Goal: Information Seeking & Learning: Learn about a topic

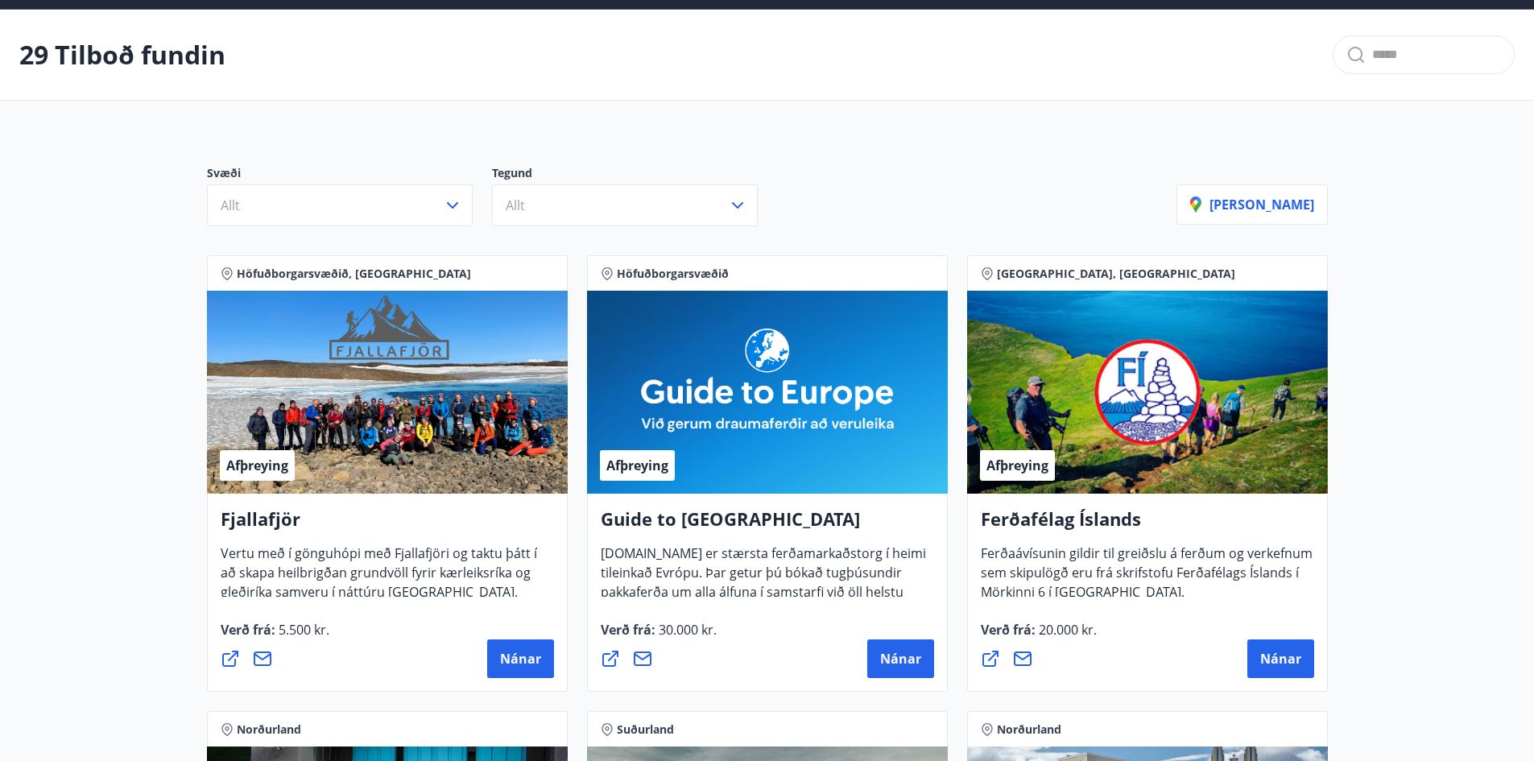
scroll to position [81, 0]
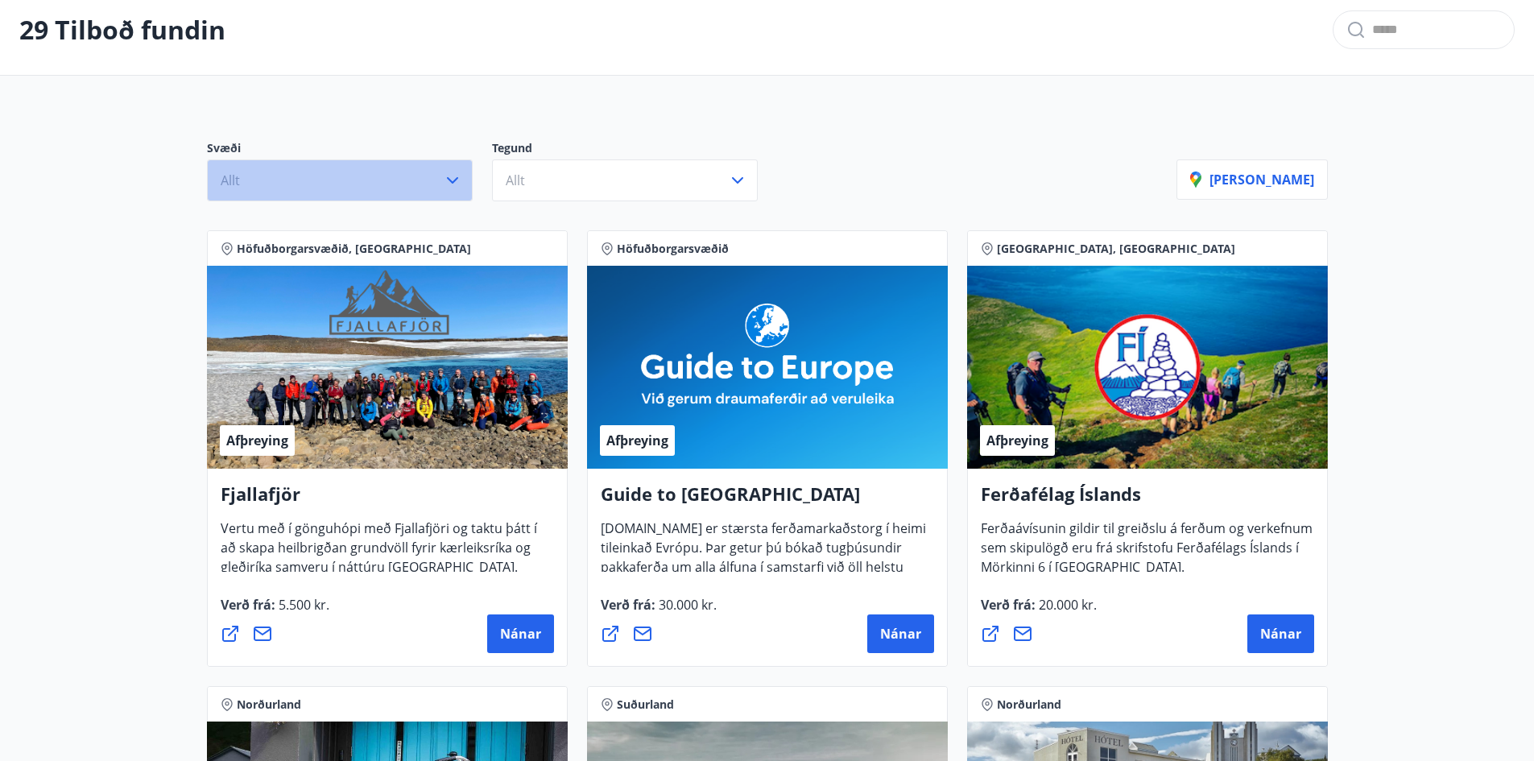
click at [391, 185] on button "Allt" at bounding box center [340, 180] width 266 height 42
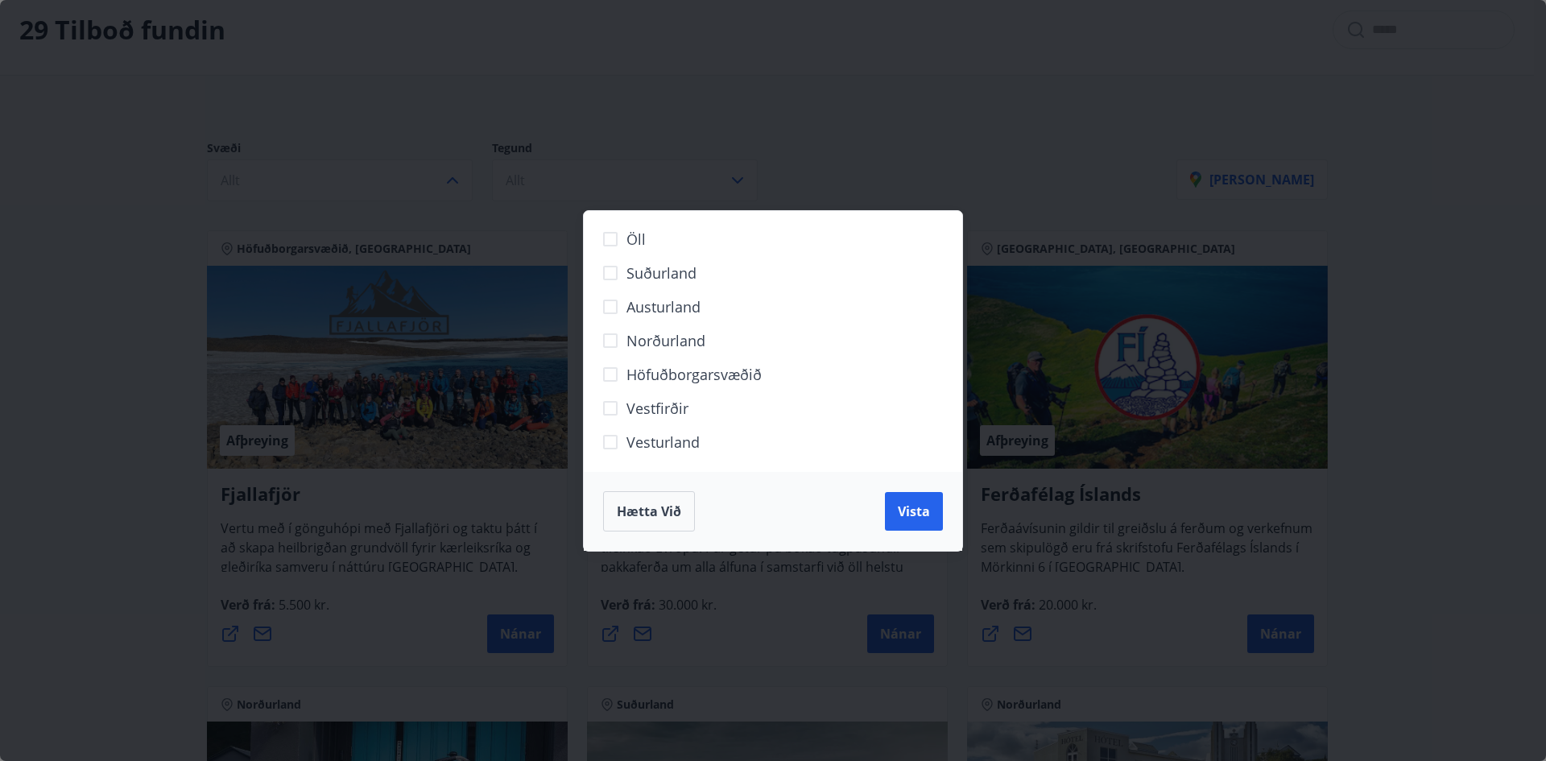
click at [637, 340] on span "Norðurland" at bounding box center [666, 340] width 79 height 21
click at [917, 510] on span "Vista" at bounding box center [914, 511] width 32 height 18
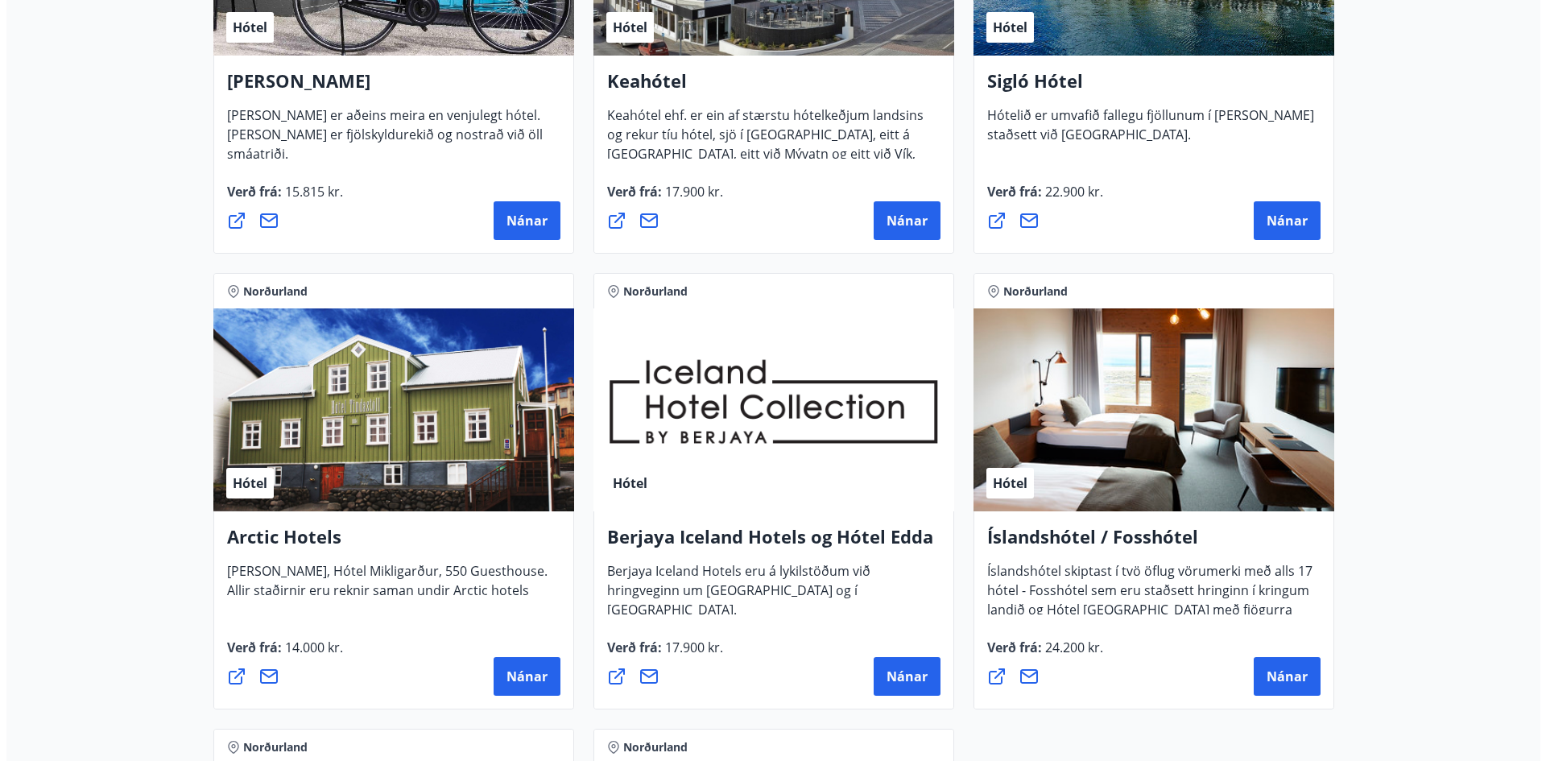
scroll to position [644, 0]
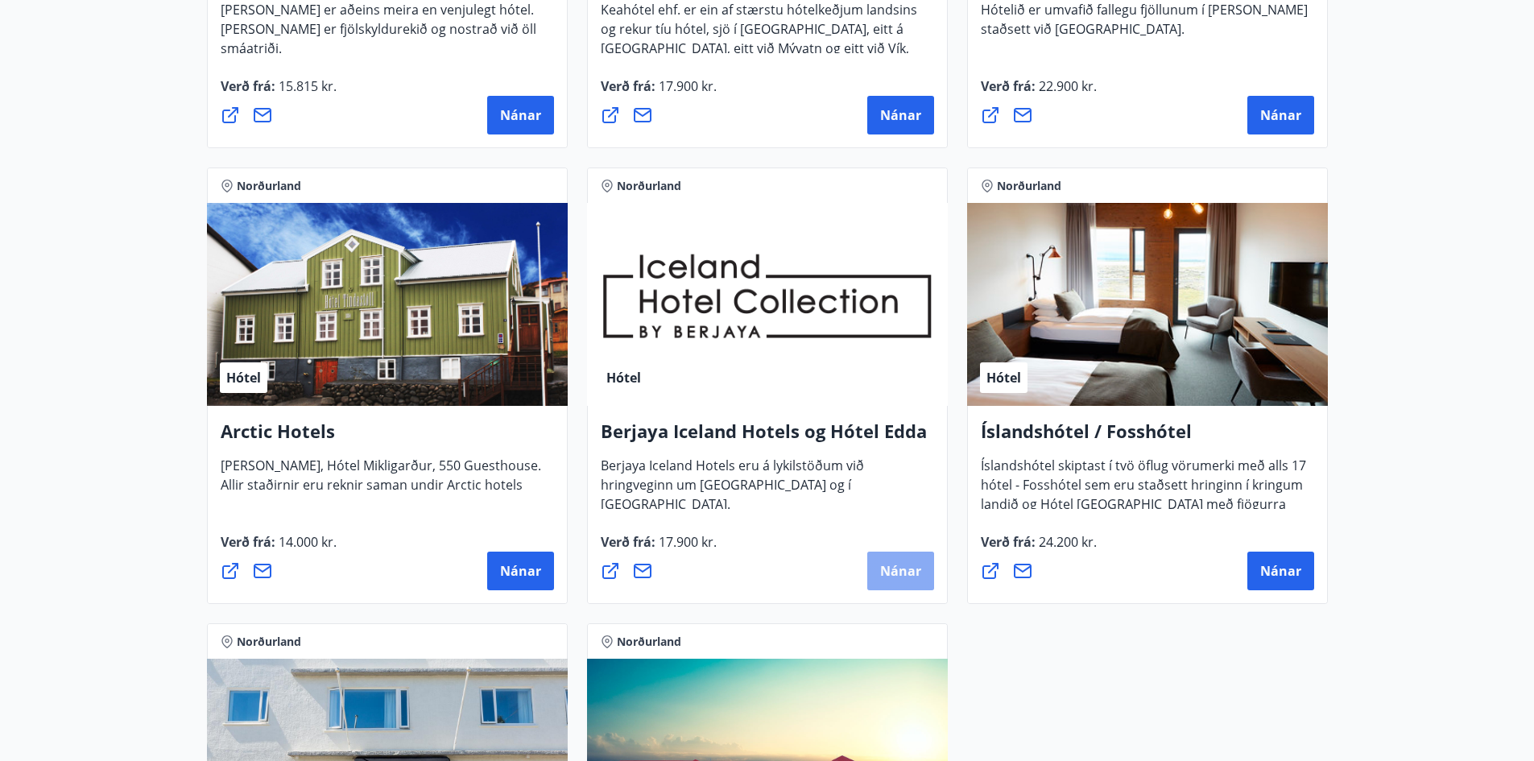
click at [891, 582] on button "Nánar" at bounding box center [900, 571] width 67 height 39
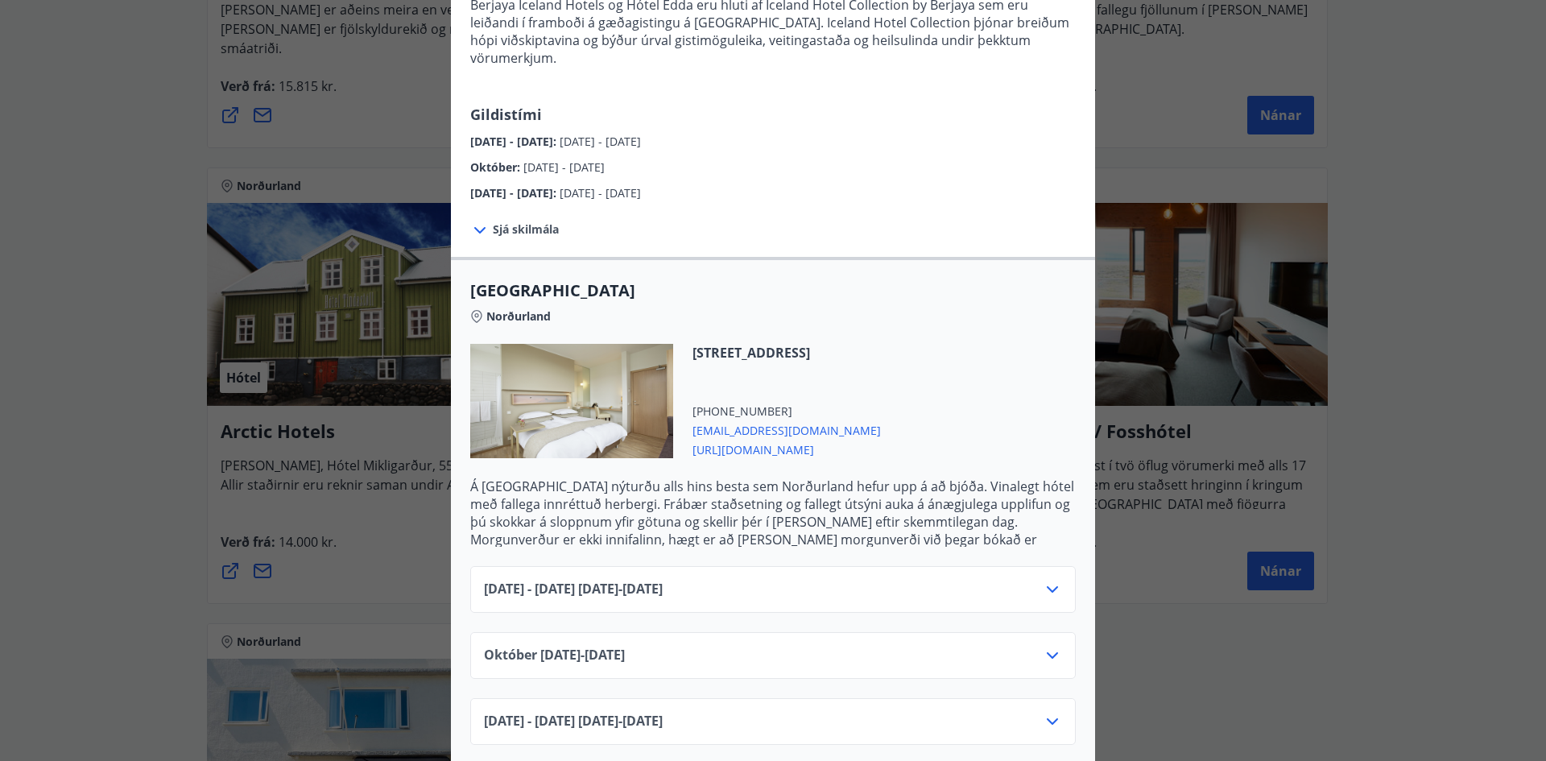
scroll to position [242, 0]
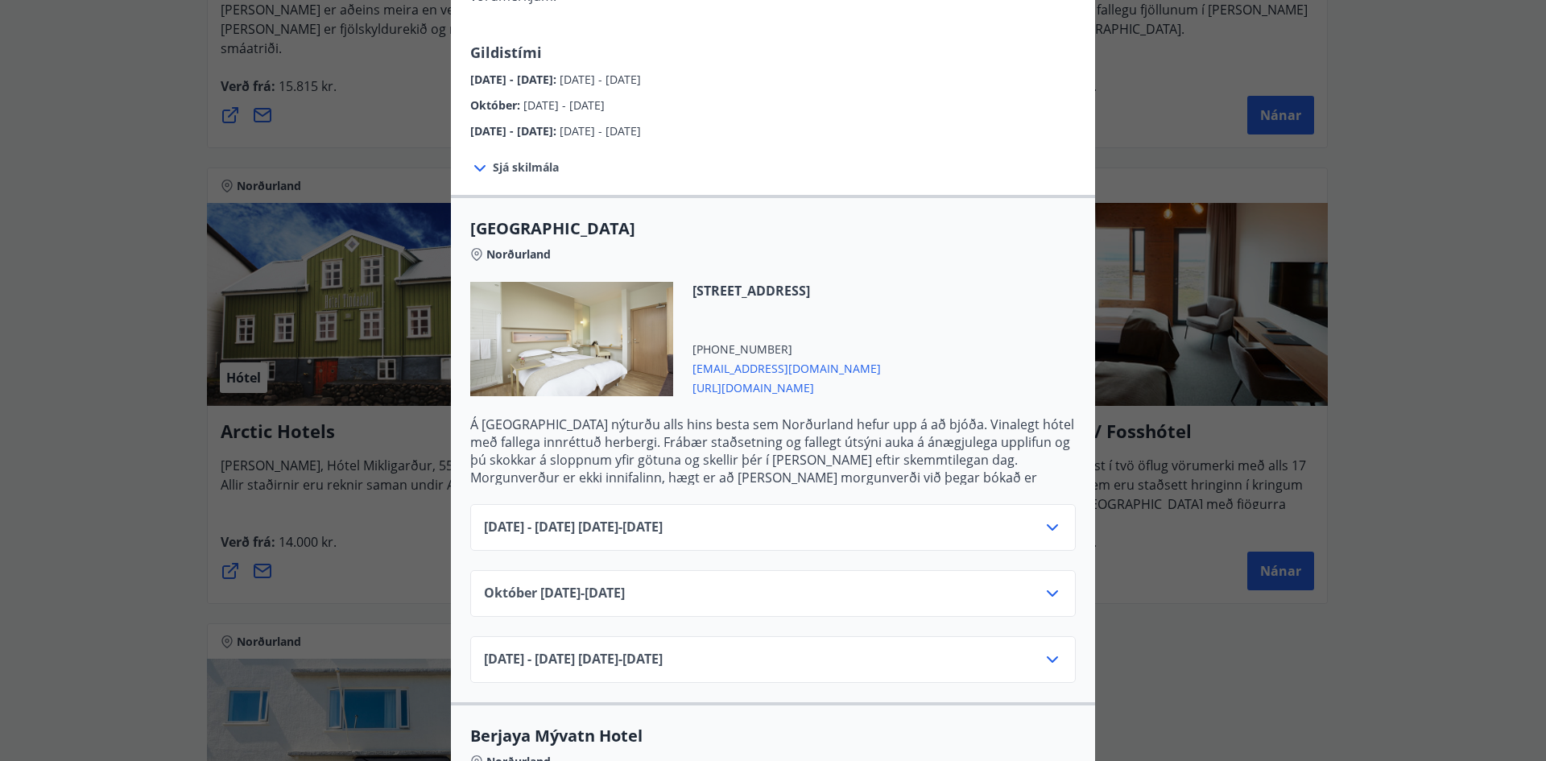
click at [1045, 518] on icon at bounding box center [1052, 527] width 19 height 19
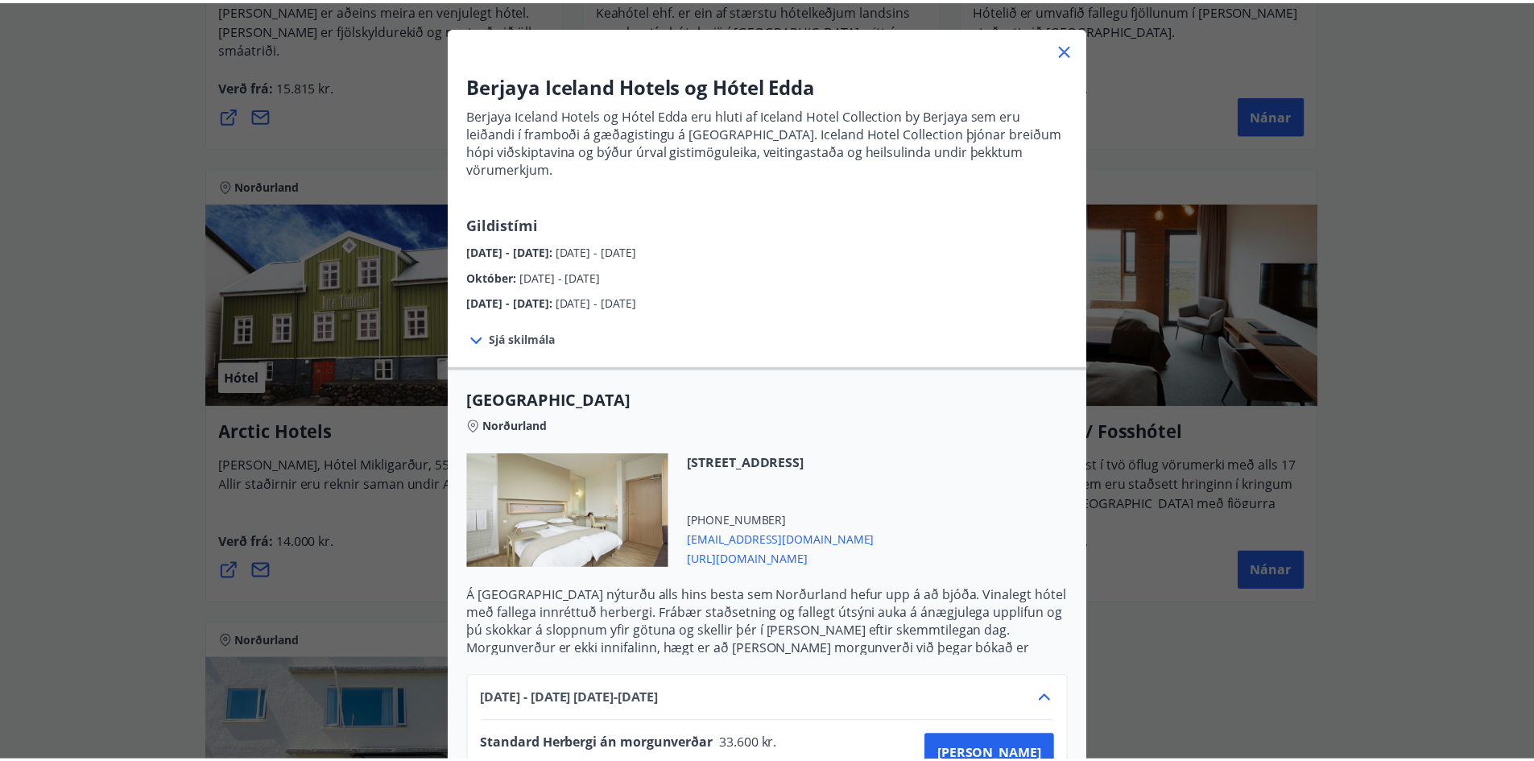
scroll to position [0, 0]
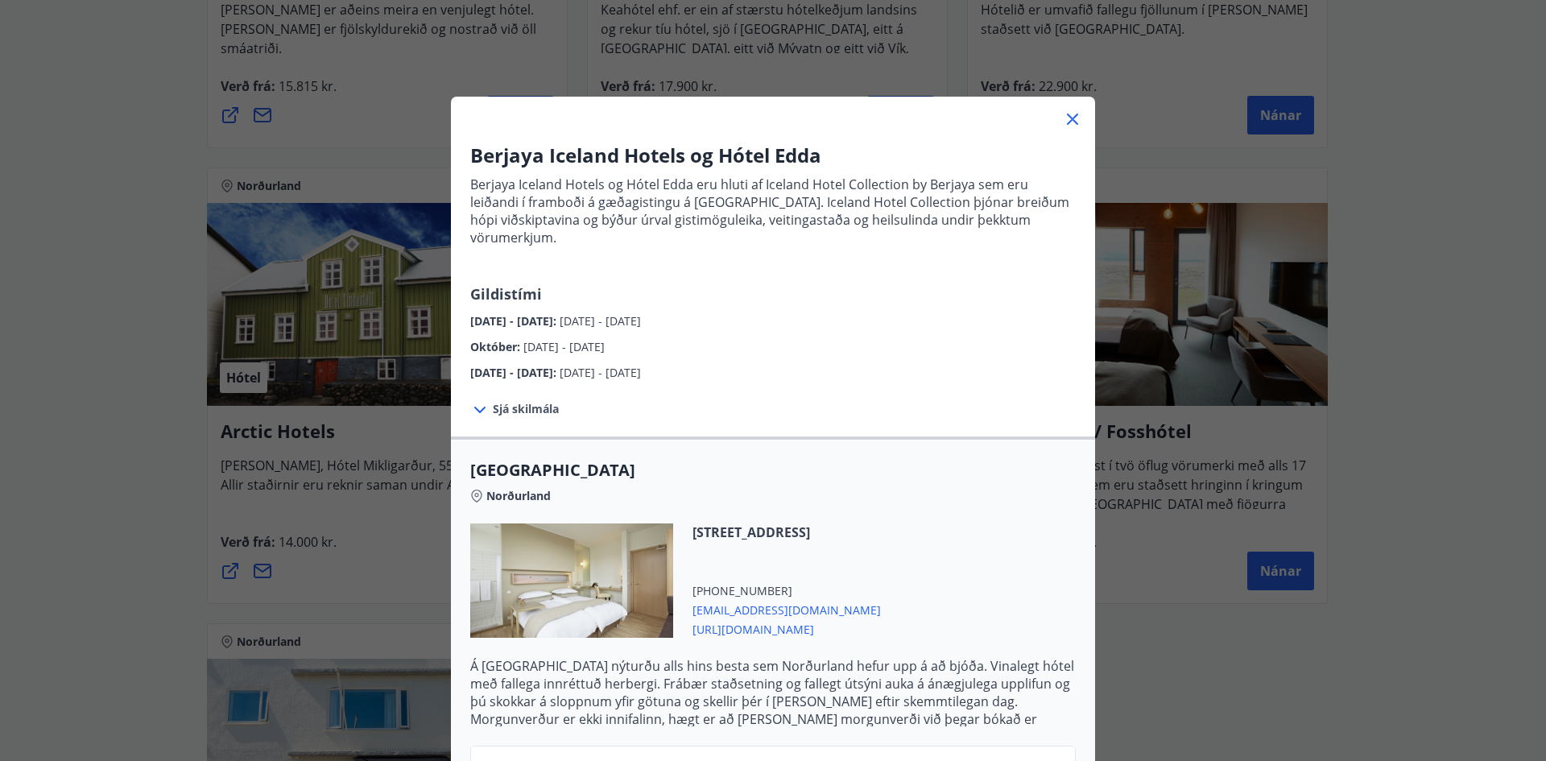
click at [1071, 115] on icon at bounding box center [1072, 119] width 11 height 11
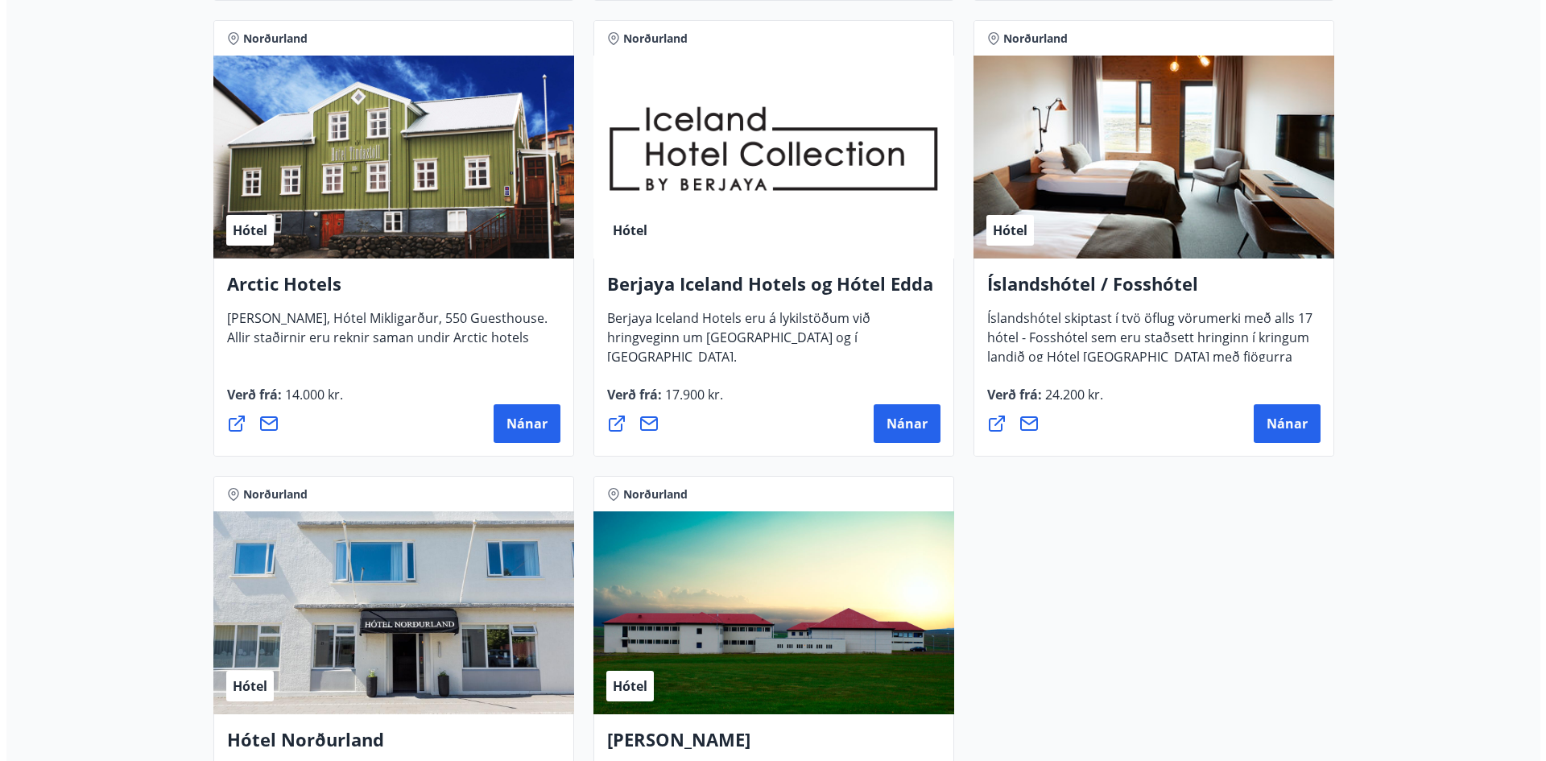
scroll to position [805, 0]
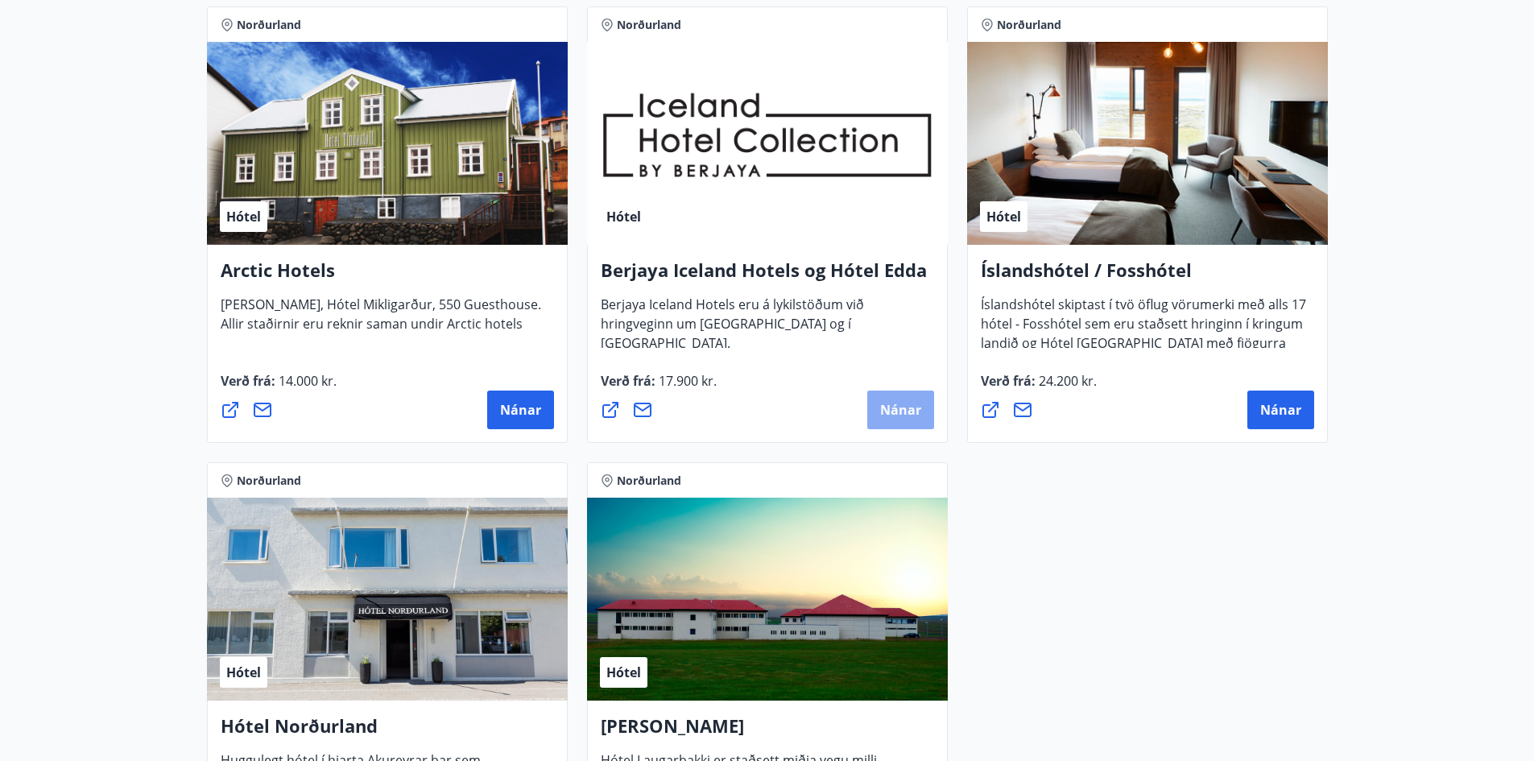
click at [893, 414] on span "Nánar" at bounding box center [900, 410] width 41 height 18
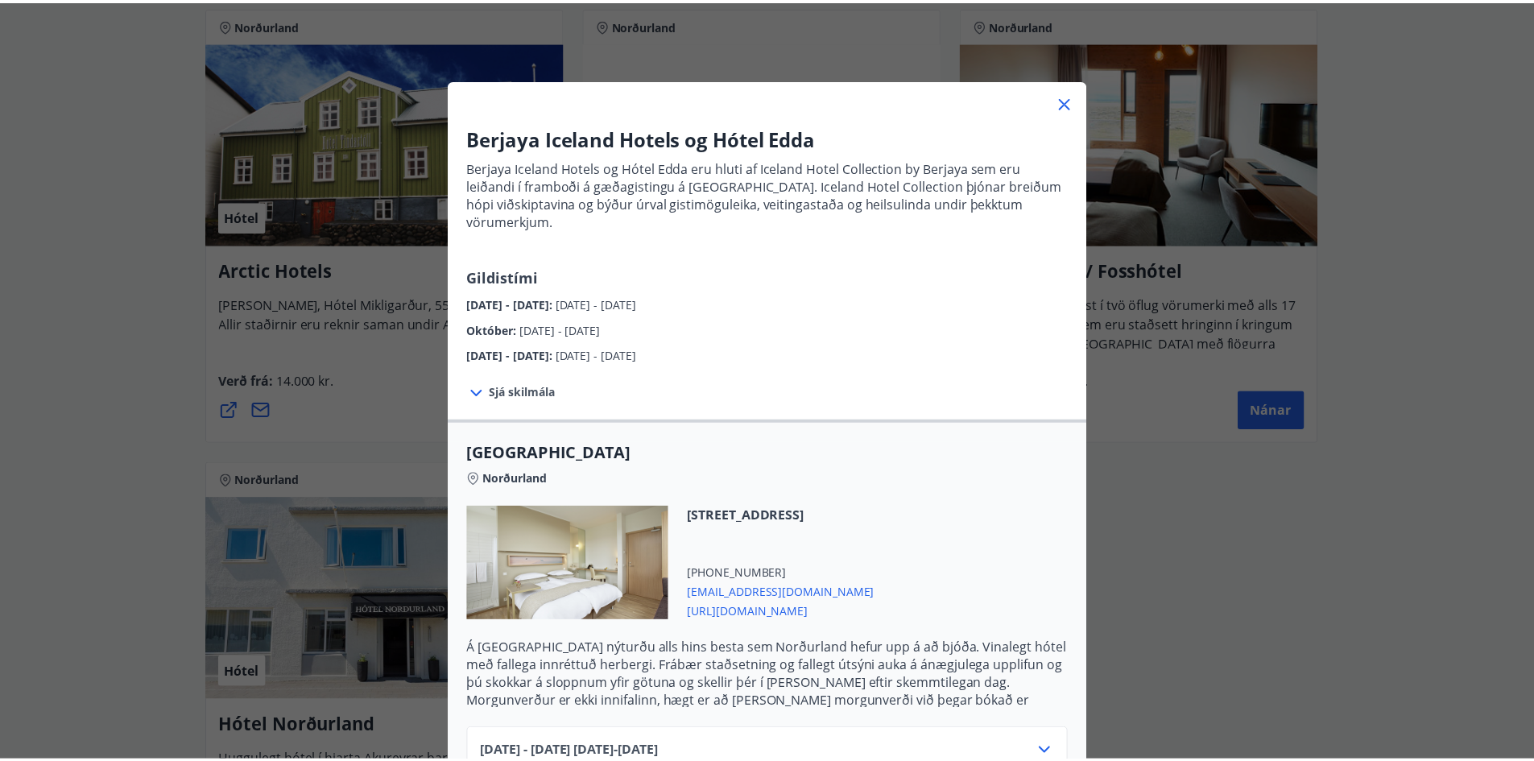
scroll to position [0, 0]
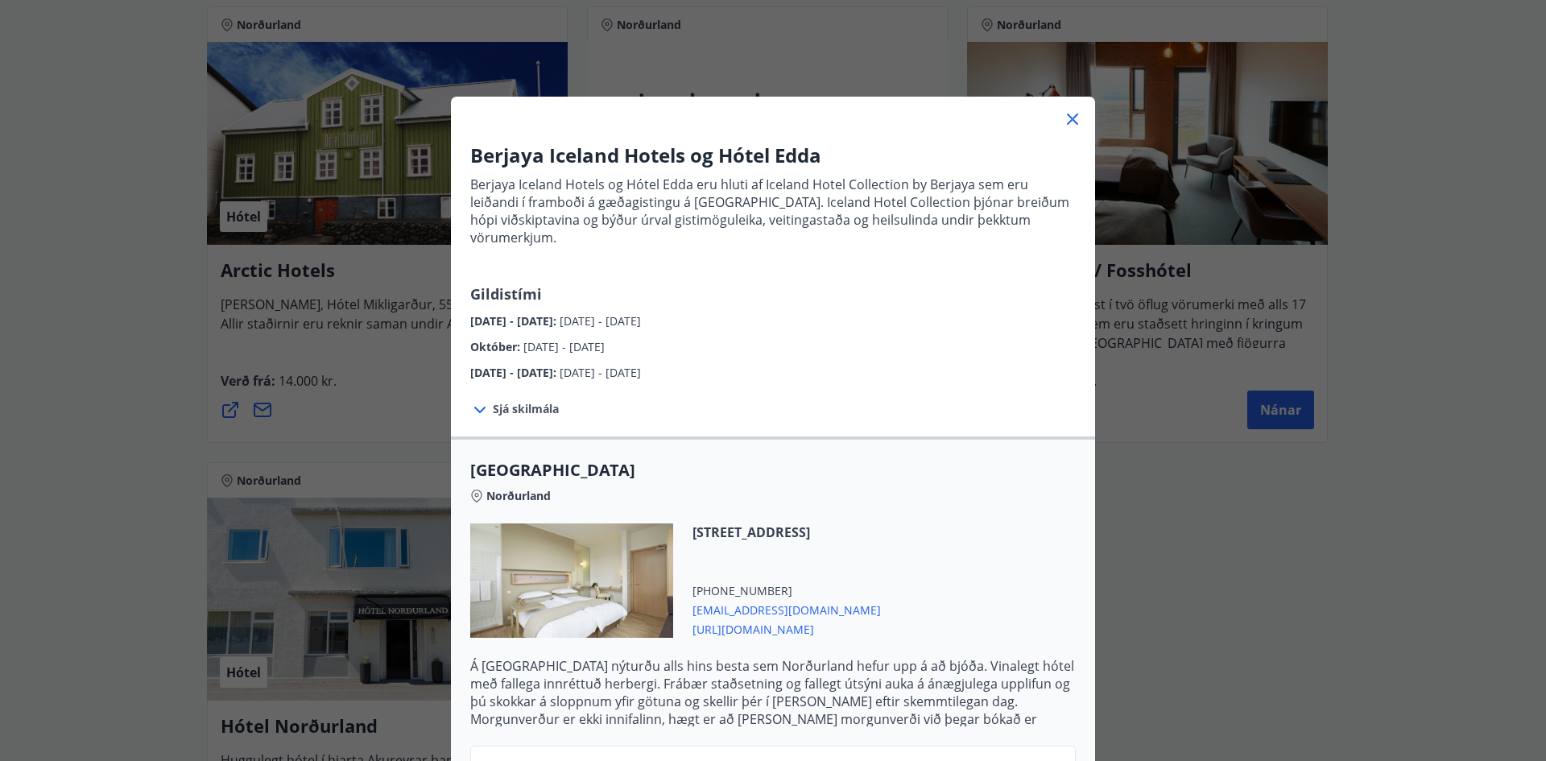
click at [1065, 122] on icon at bounding box center [1072, 119] width 19 height 19
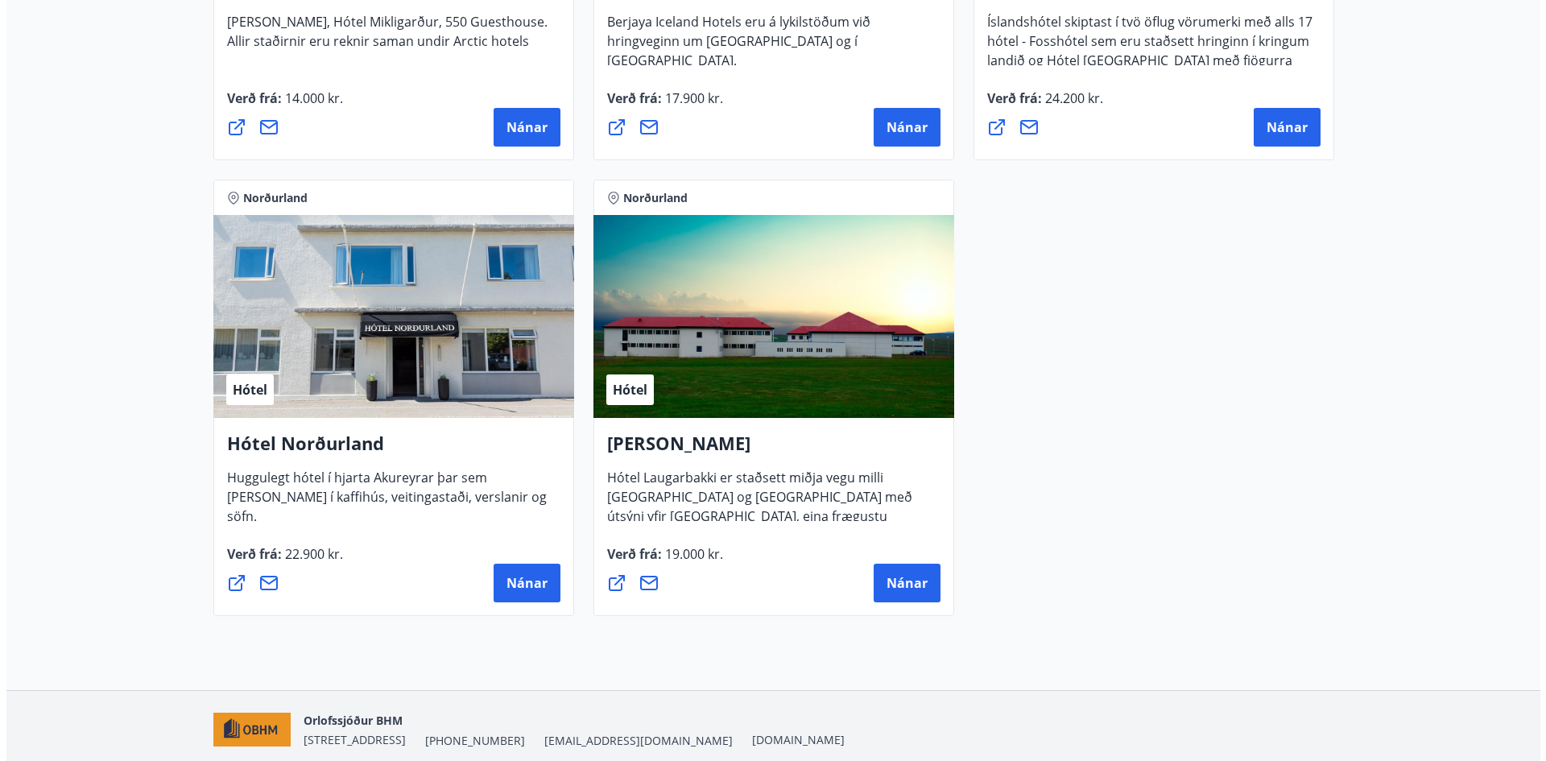
scroll to position [1152, 0]
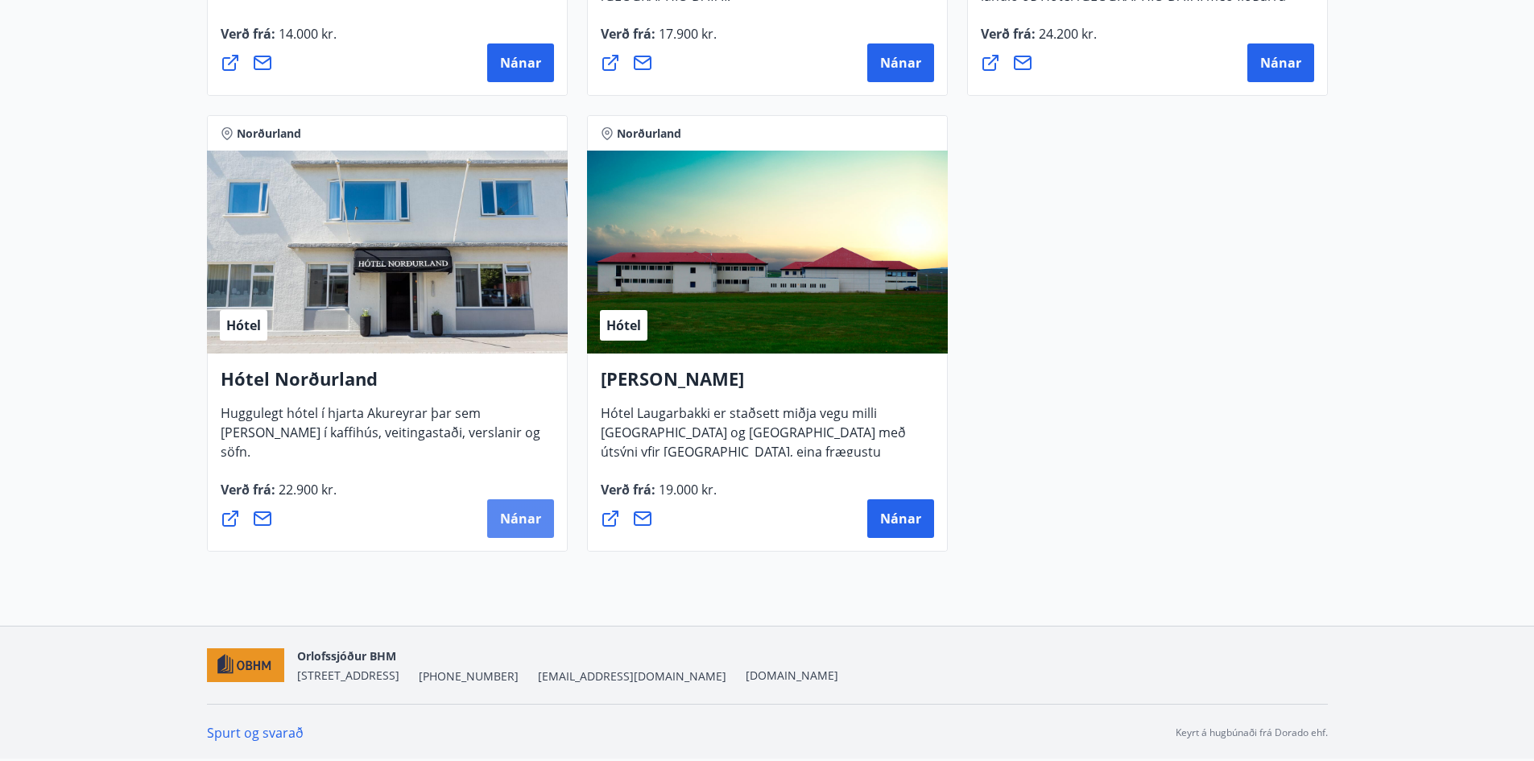
click at [529, 521] on span "Nánar" at bounding box center [520, 519] width 41 height 18
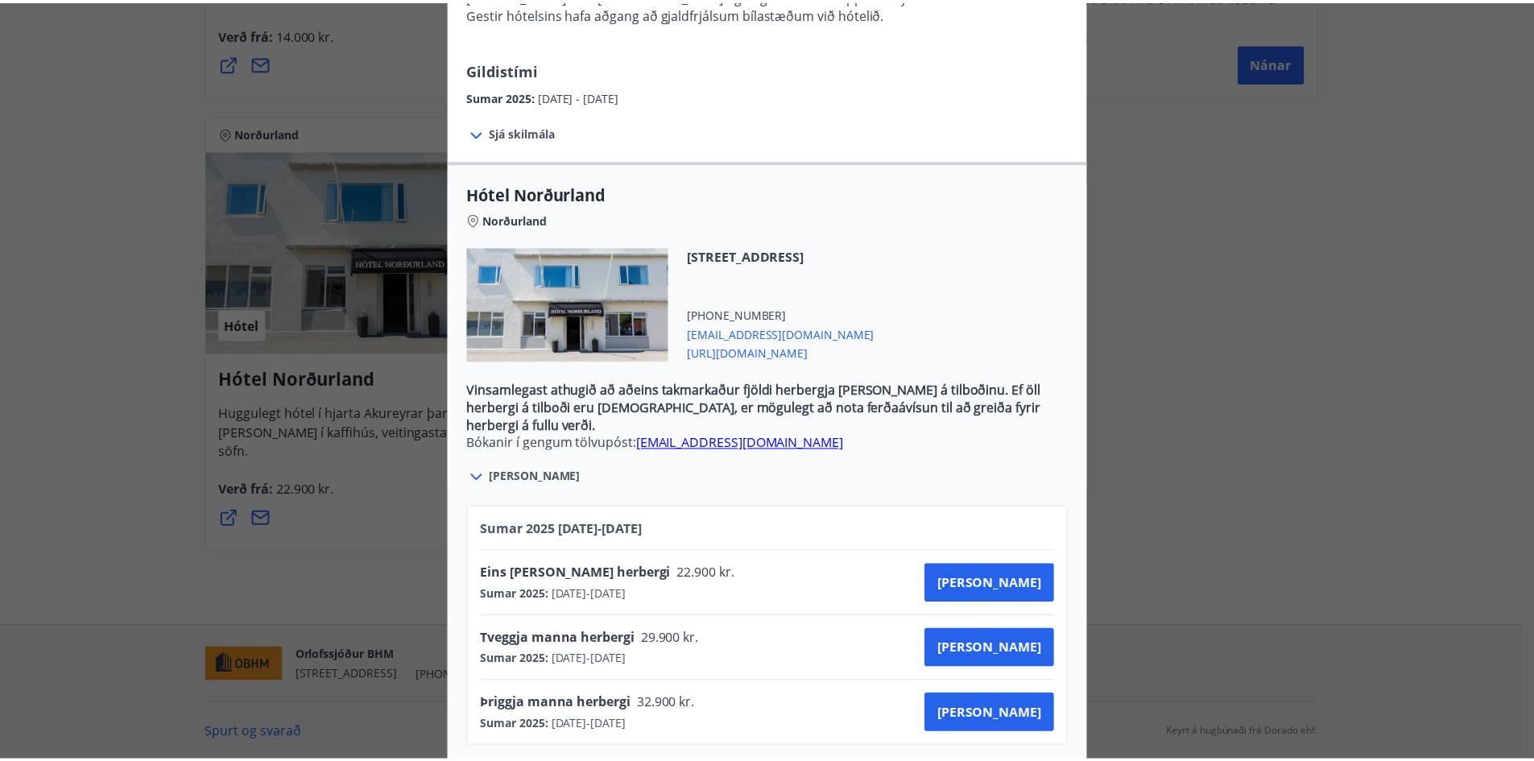
scroll to position [0, 0]
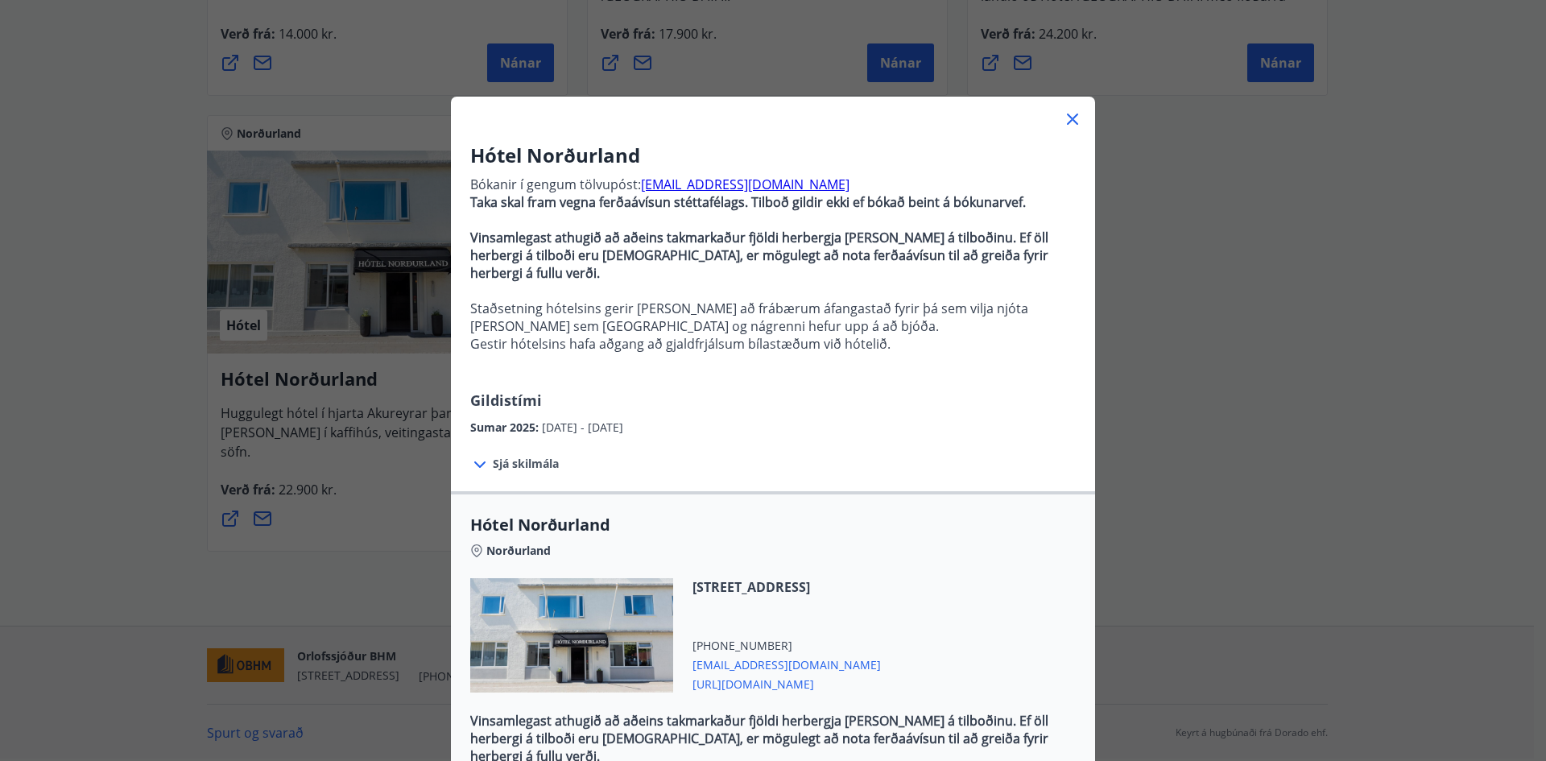
click at [1068, 119] on icon at bounding box center [1072, 119] width 19 height 19
